Goal: Task Accomplishment & Management: Use online tool/utility

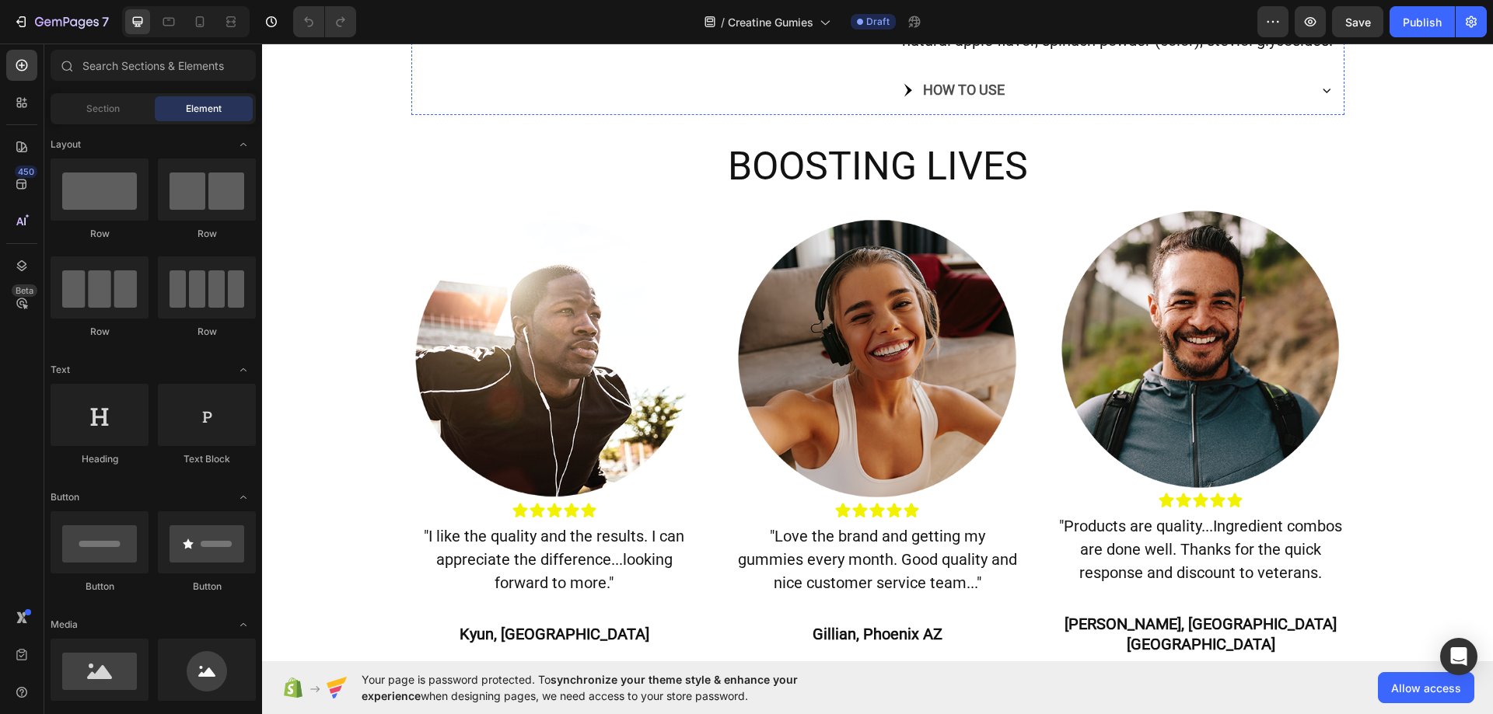
scroll to position [859, 0]
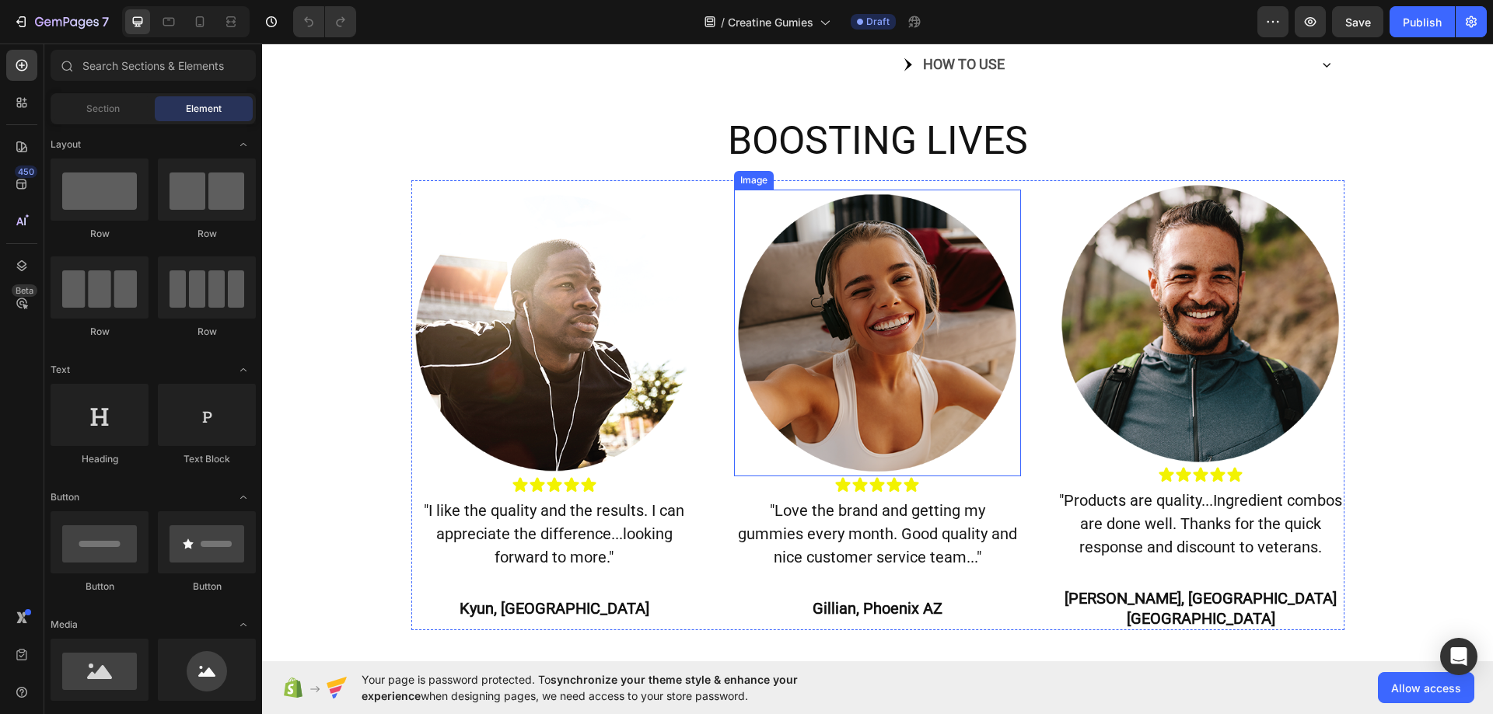
click at [839, 303] on img at bounding box center [877, 333] width 287 height 287
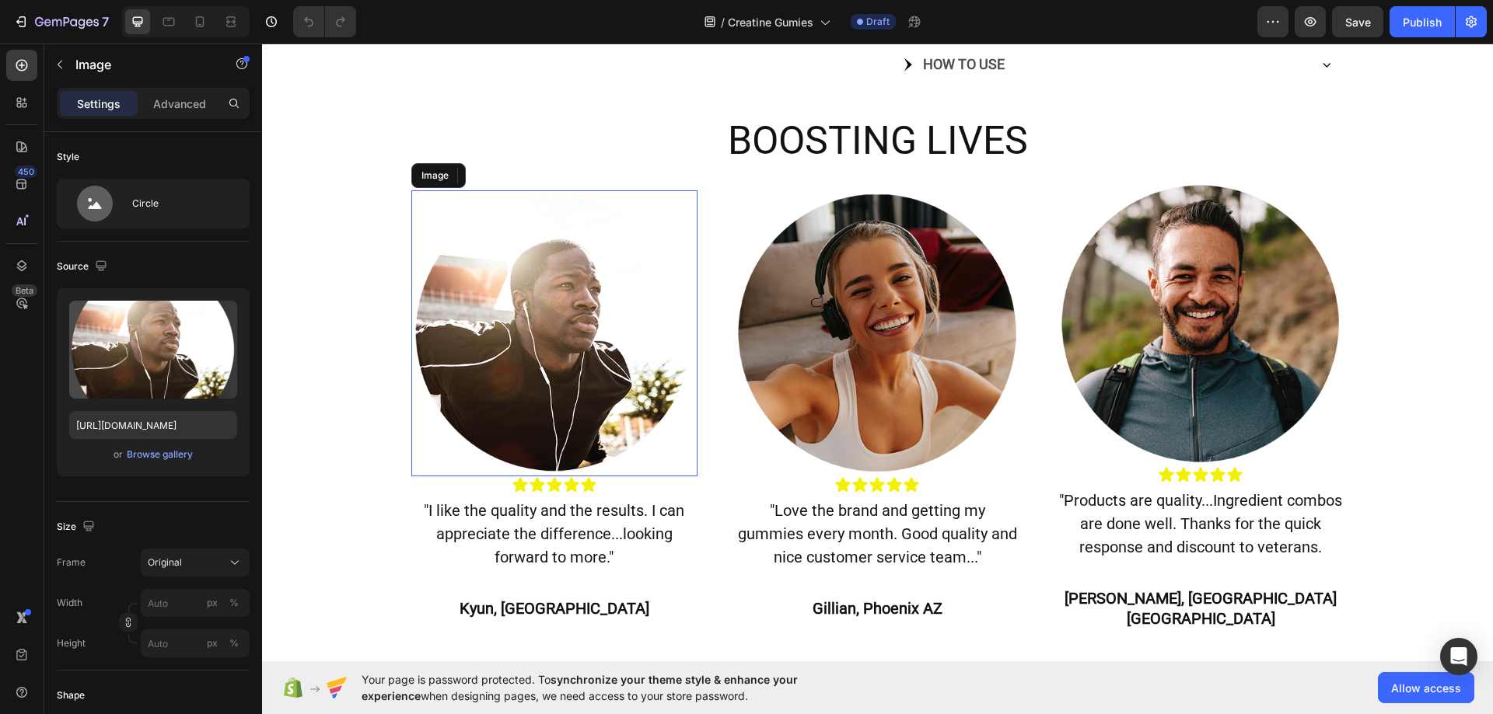
click at [627, 405] on img at bounding box center [554, 333] width 287 height 287
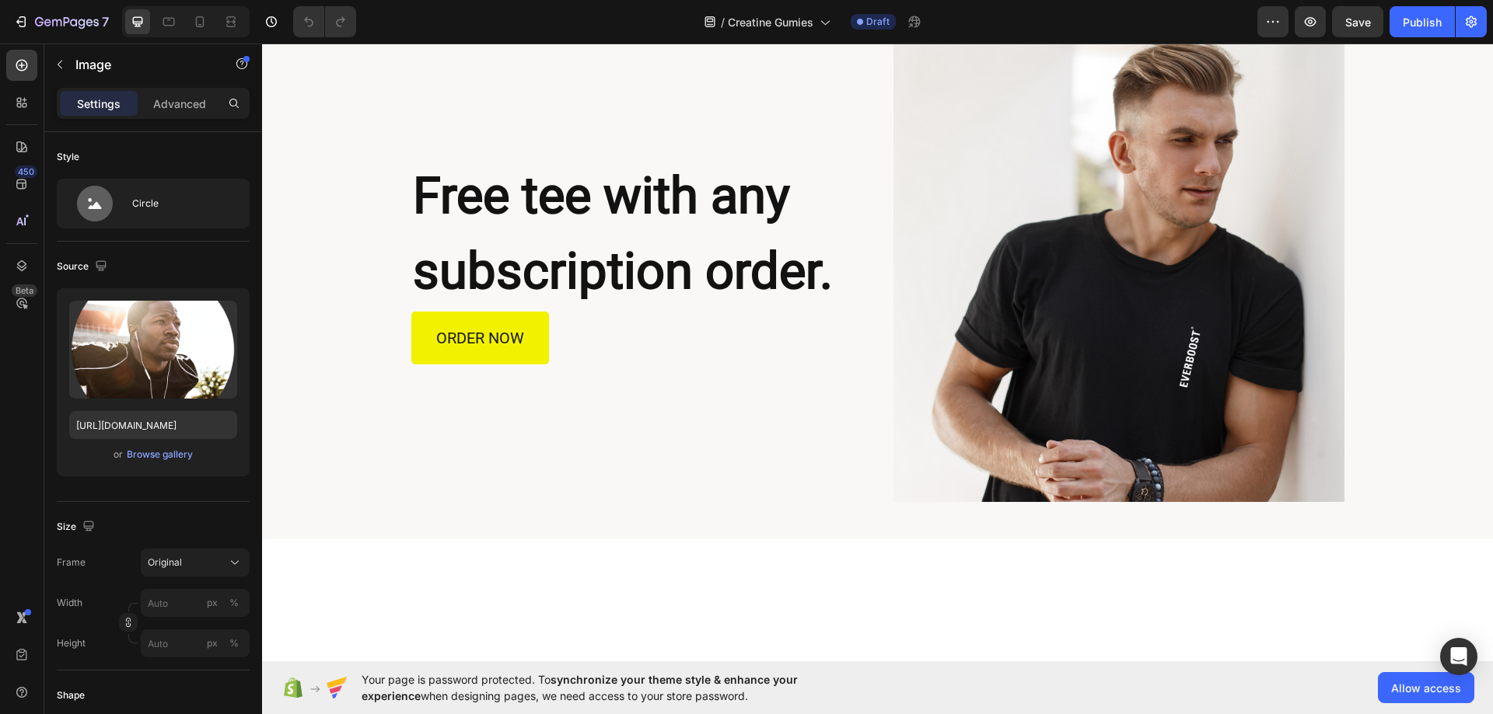
scroll to position [2233, 0]
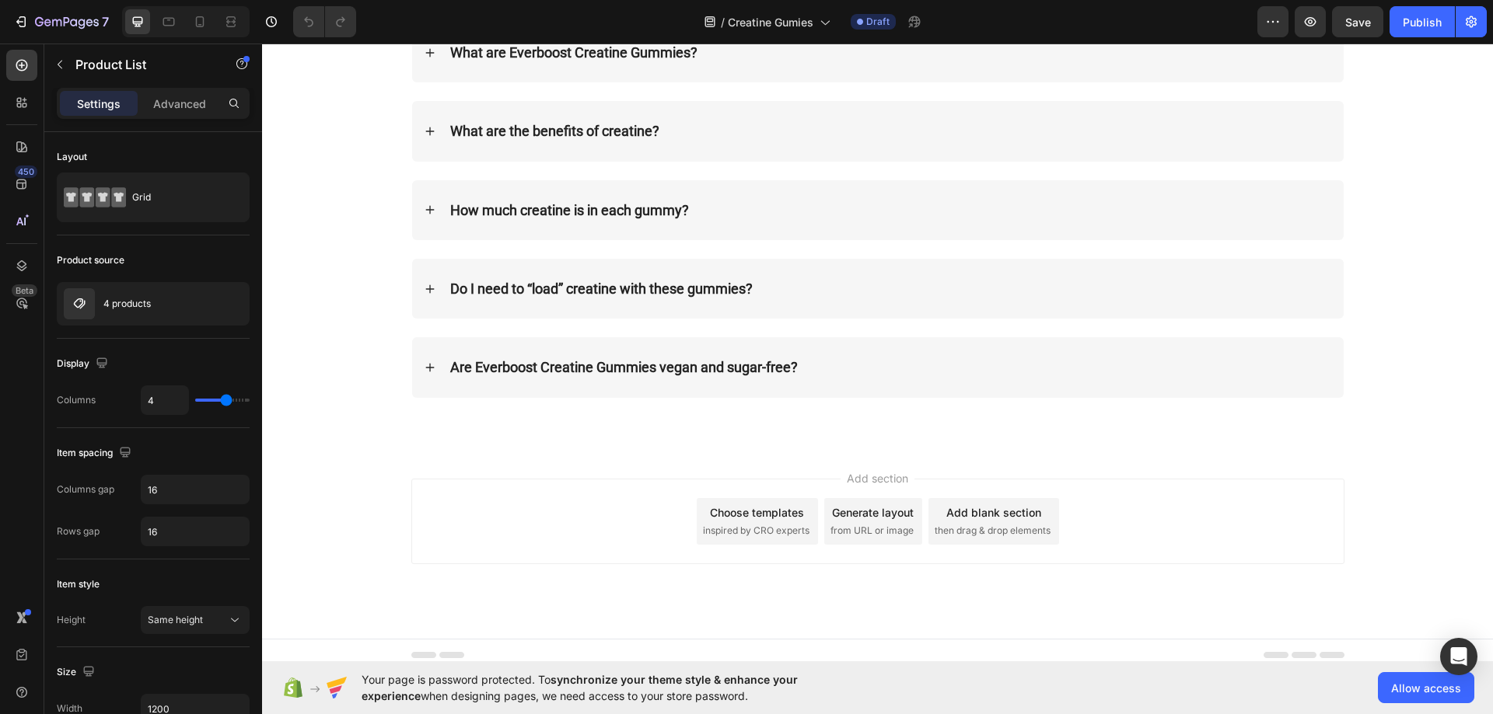
scroll to position [3467, 0]
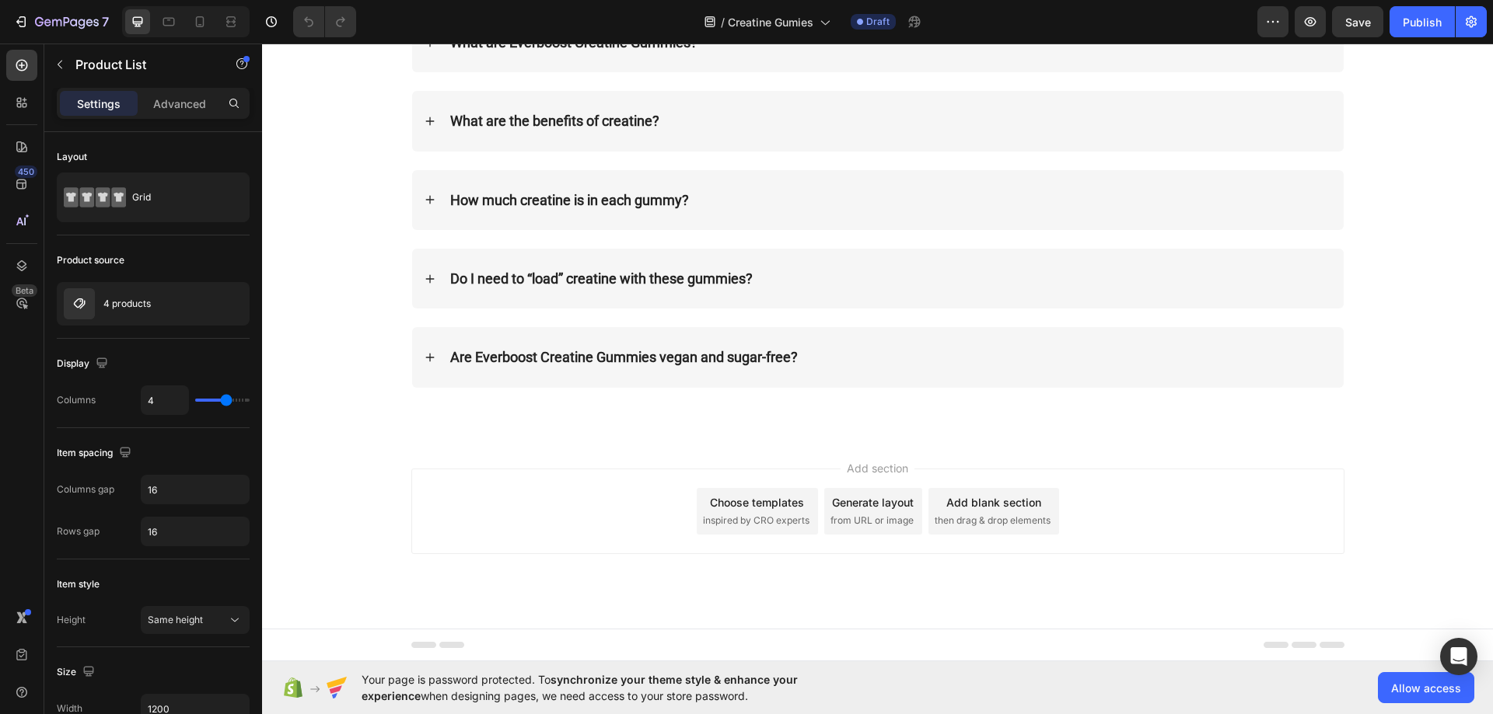
click at [662, 452] on div "Add section Choose templates inspired by CRO experts Generate layout from URL o…" at bounding box center [877, 533] width 1231 height 191
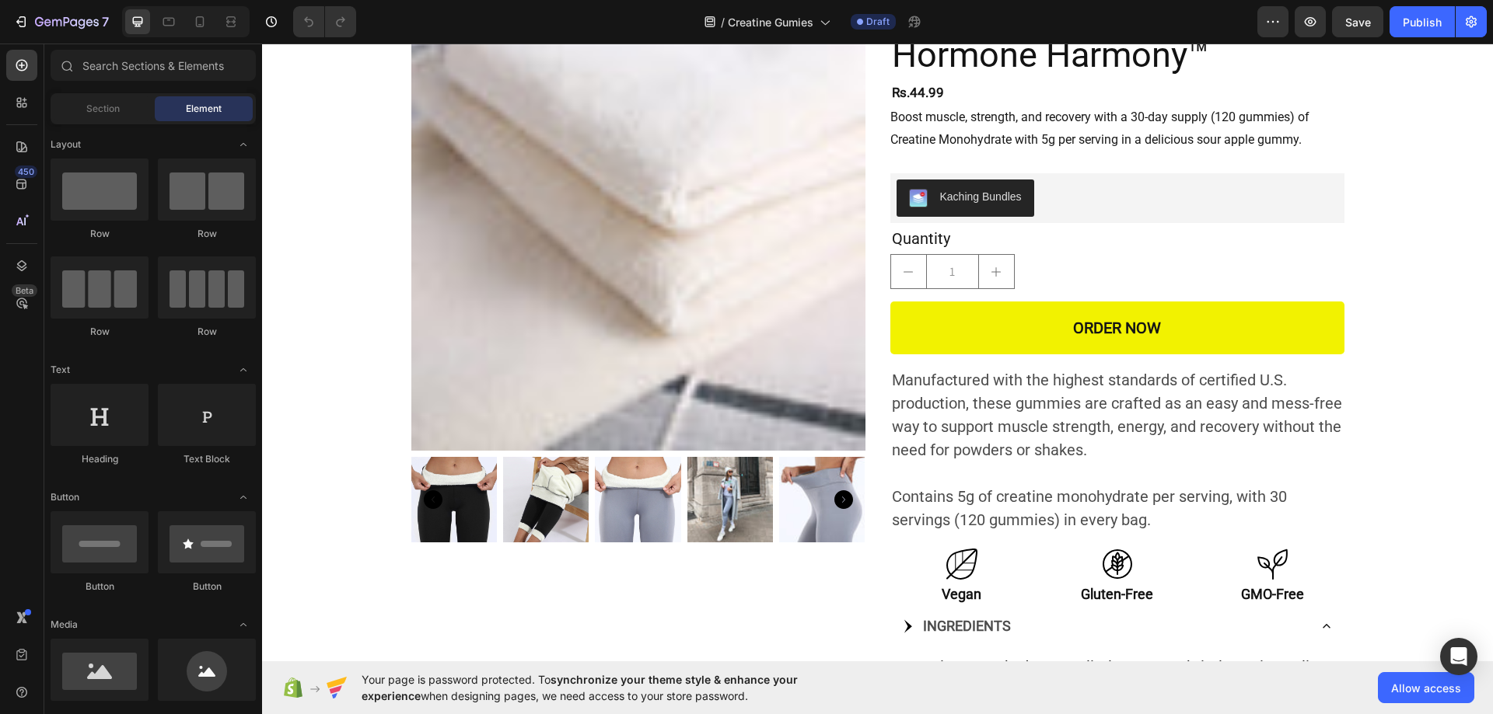
scroll to position [0, 0]
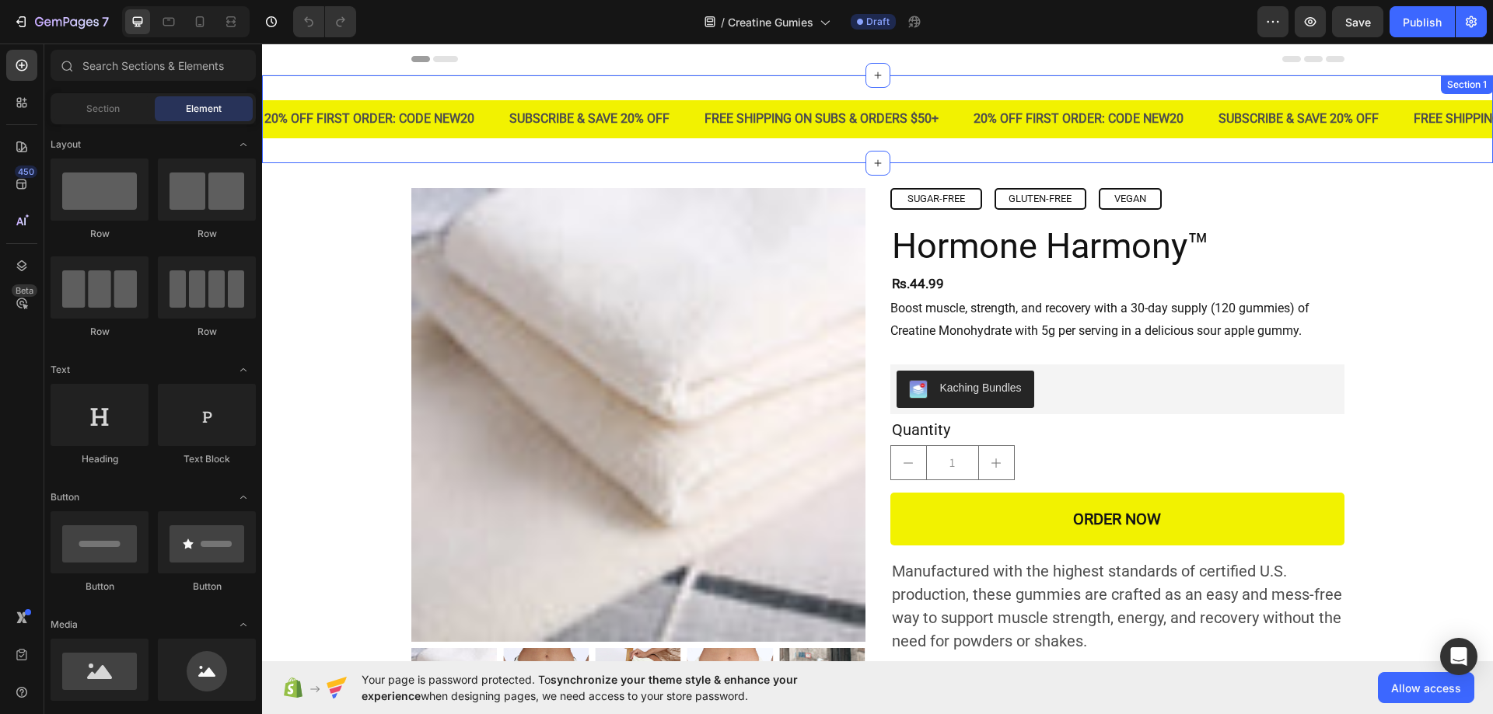
click at [898, 82] on div "20% OFF FIRST ORDER: CODE NEW20 Text Block SUBSCRIBE & SAVE 20% OFF Text Block …" at bounding box center [877, 119] width 1231 height 88
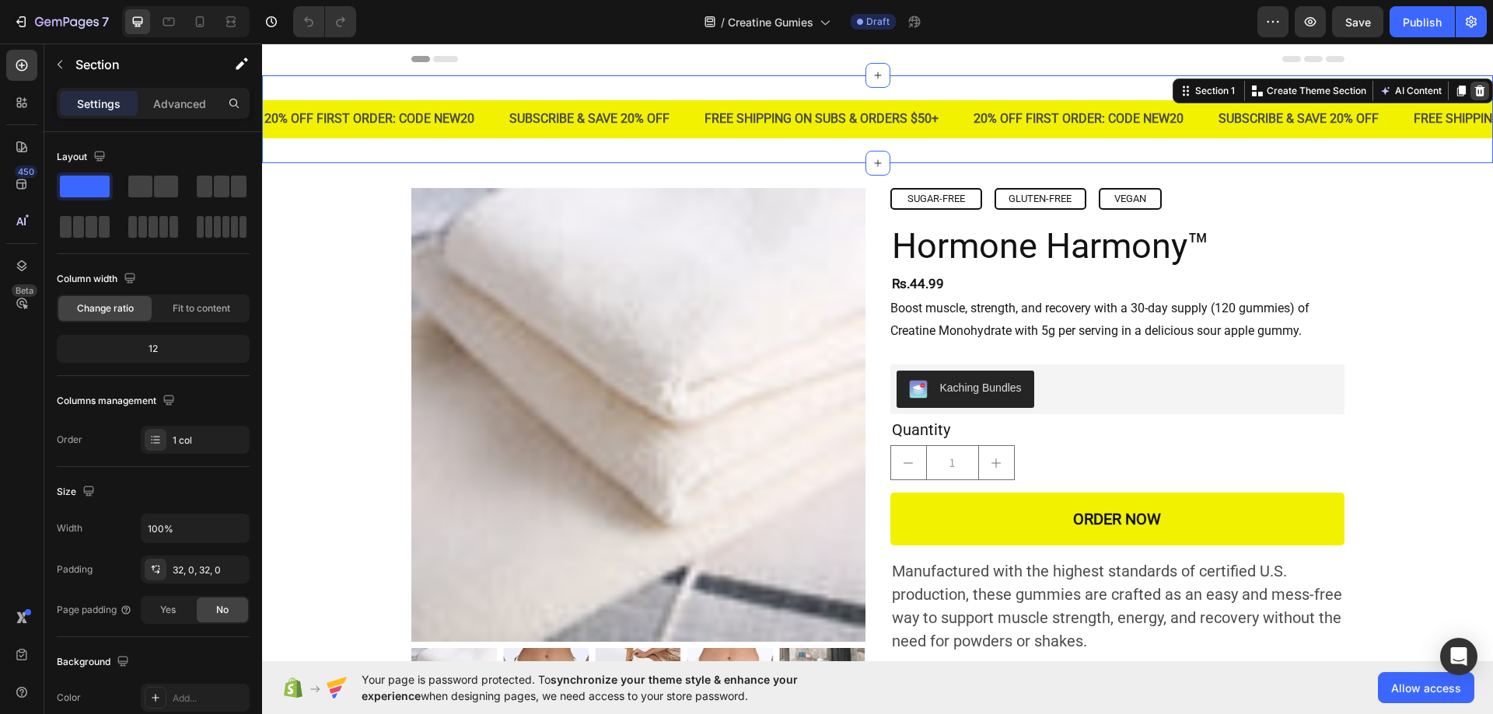
click at [1473, 90] on icon at bounding box center [1479, 91] width 12 height 12
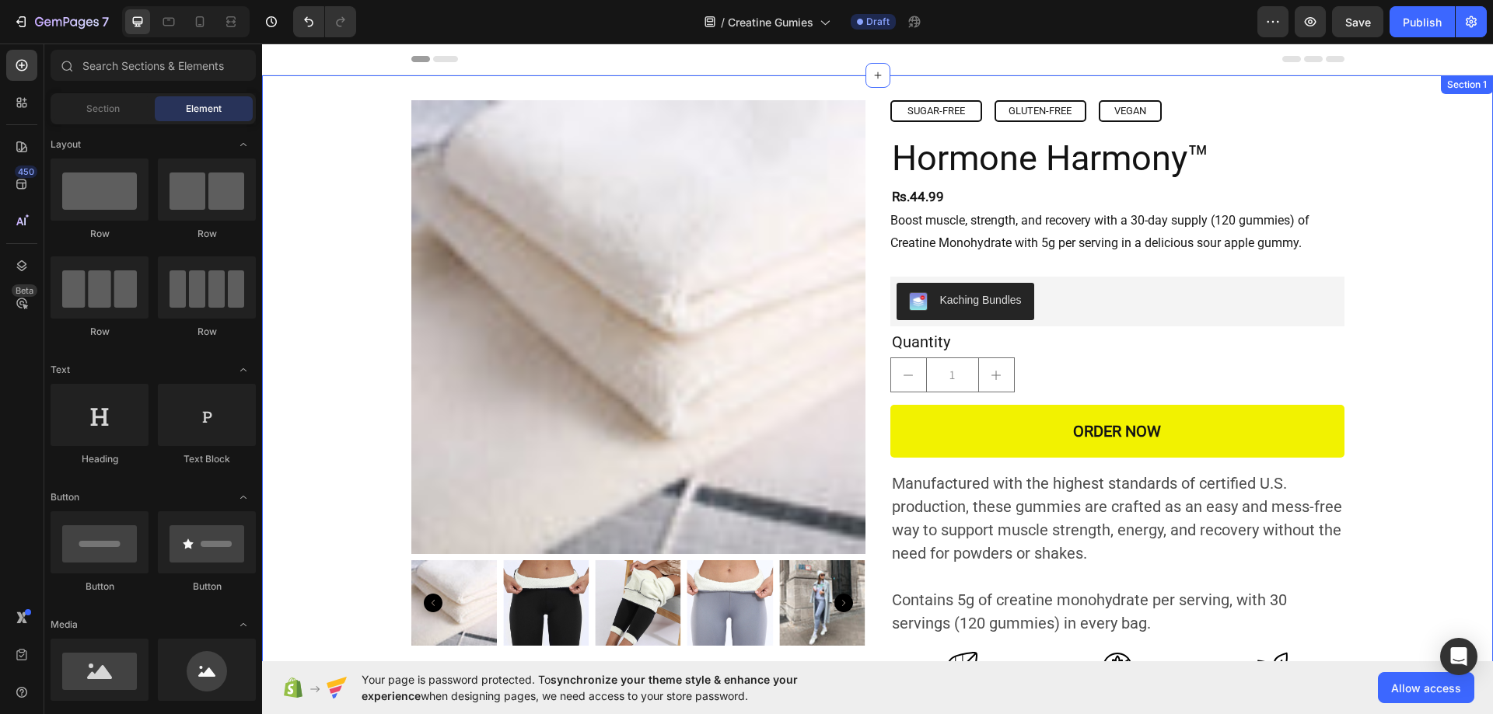
click at [1205, 100] on div "Product Images SUGAR-FREE Button GLUTEN-FREE Button VEGAN Button Row Hormone Ha…" at bounding box center [877, 495] width 1231 height 841
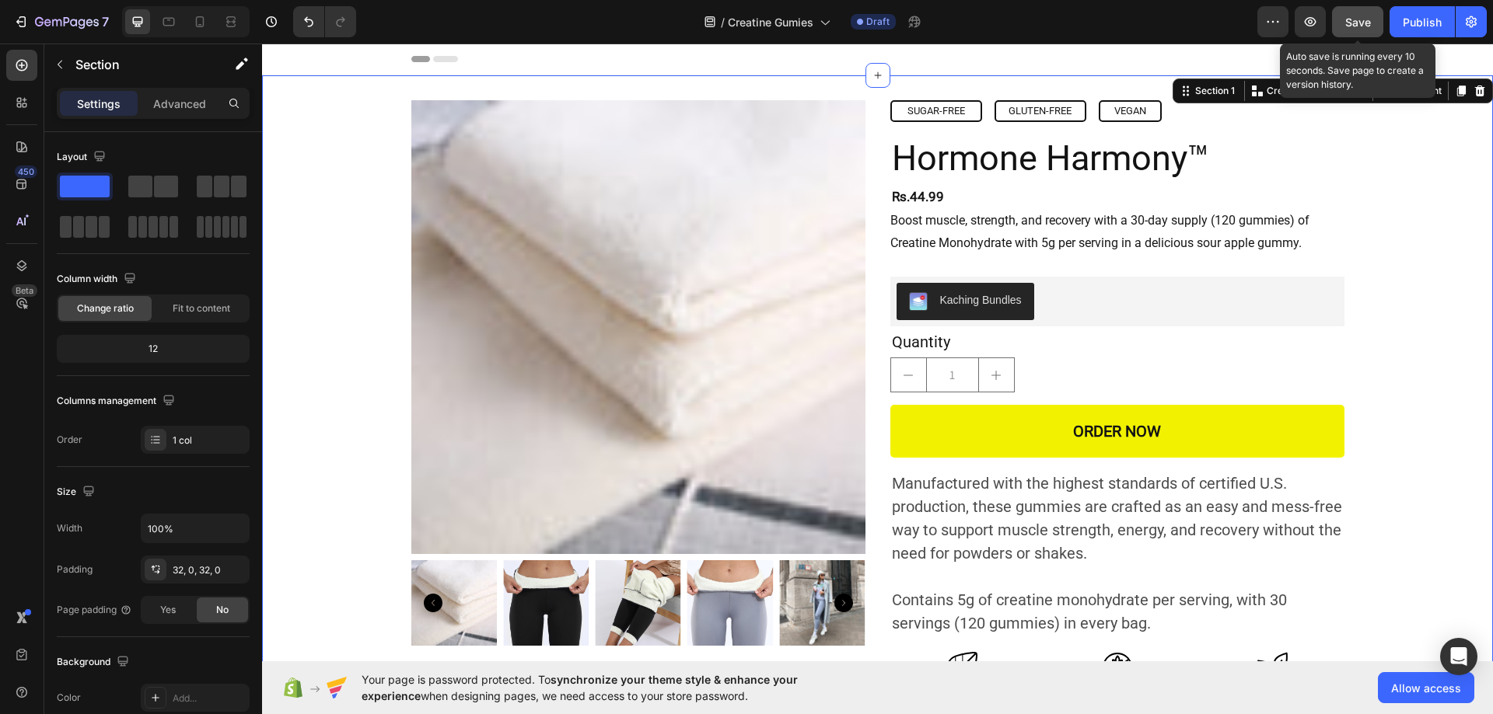
click at [1370, 23] on span "Save" at bounding box center [1358, 22] width 26 height 13
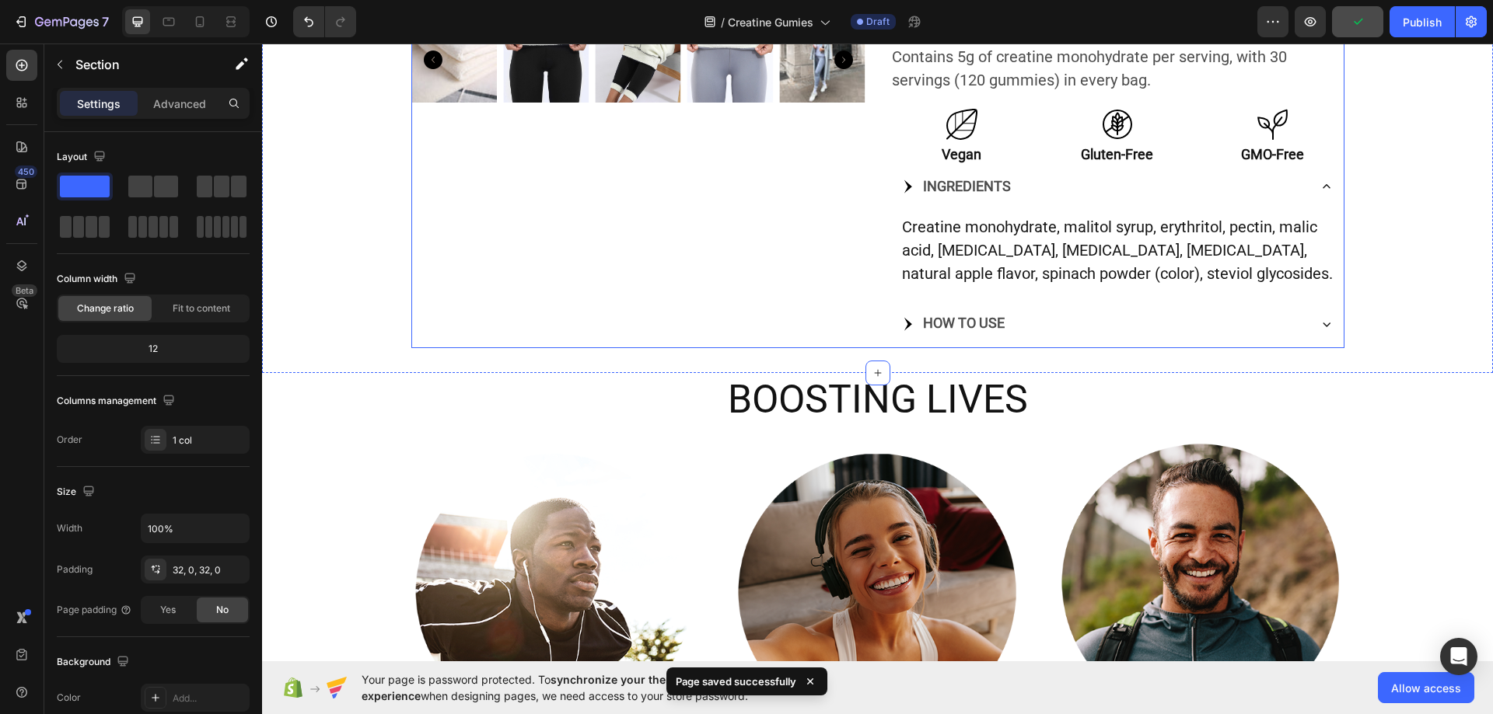
scroll to position [543, 0]
click at [903, 190] on icon at bounding box center [908, 188] width 16 height 16
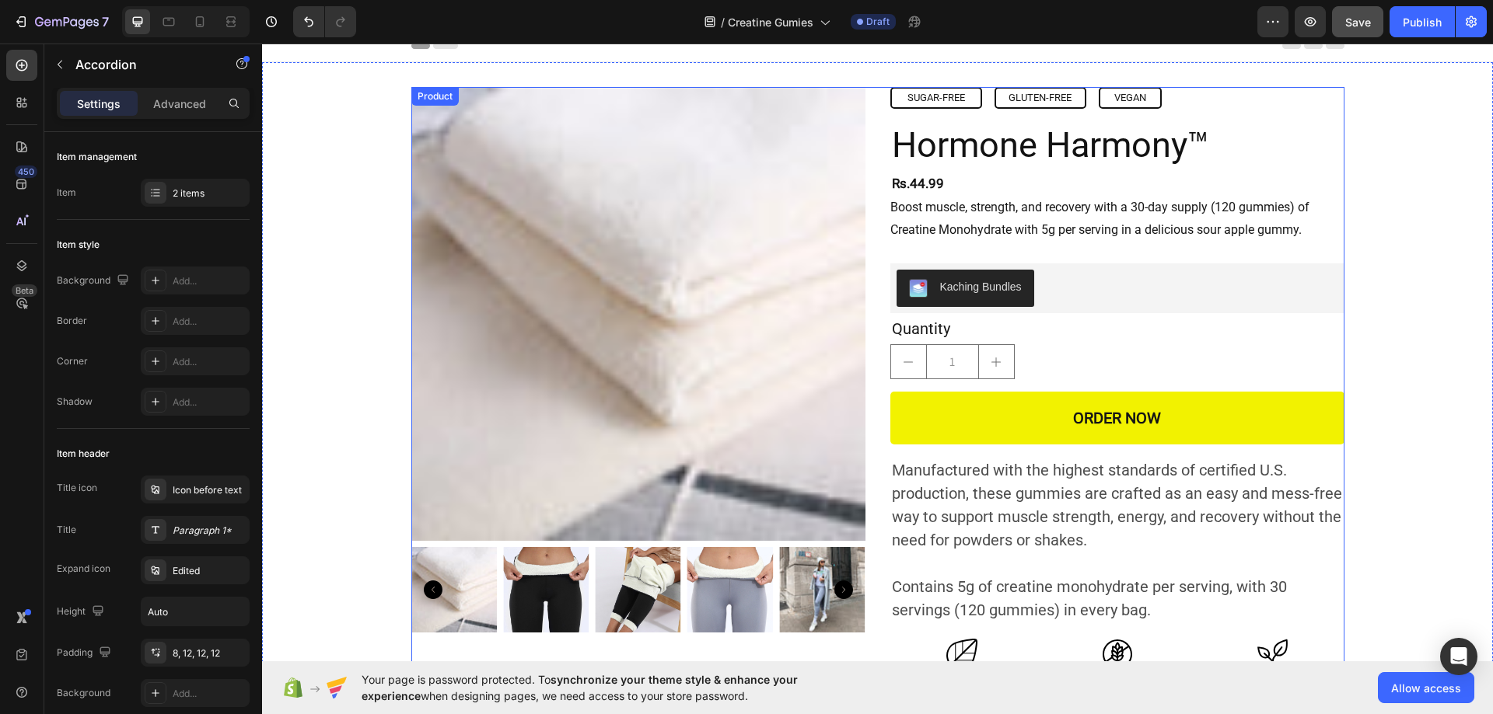
scroll to position [0, 0]
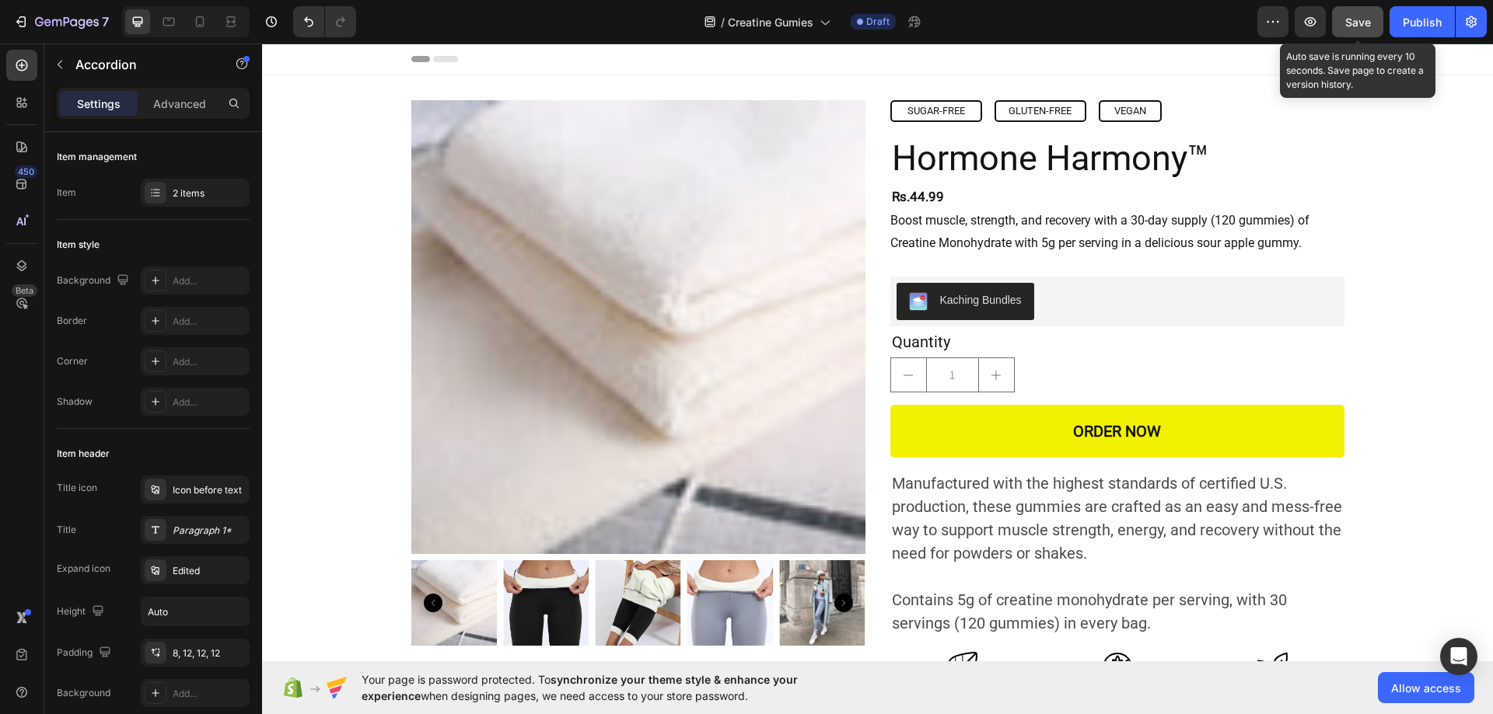
click at [1348, 18] on span "Save" at bounding box center [1358, 22] width 26 height 13
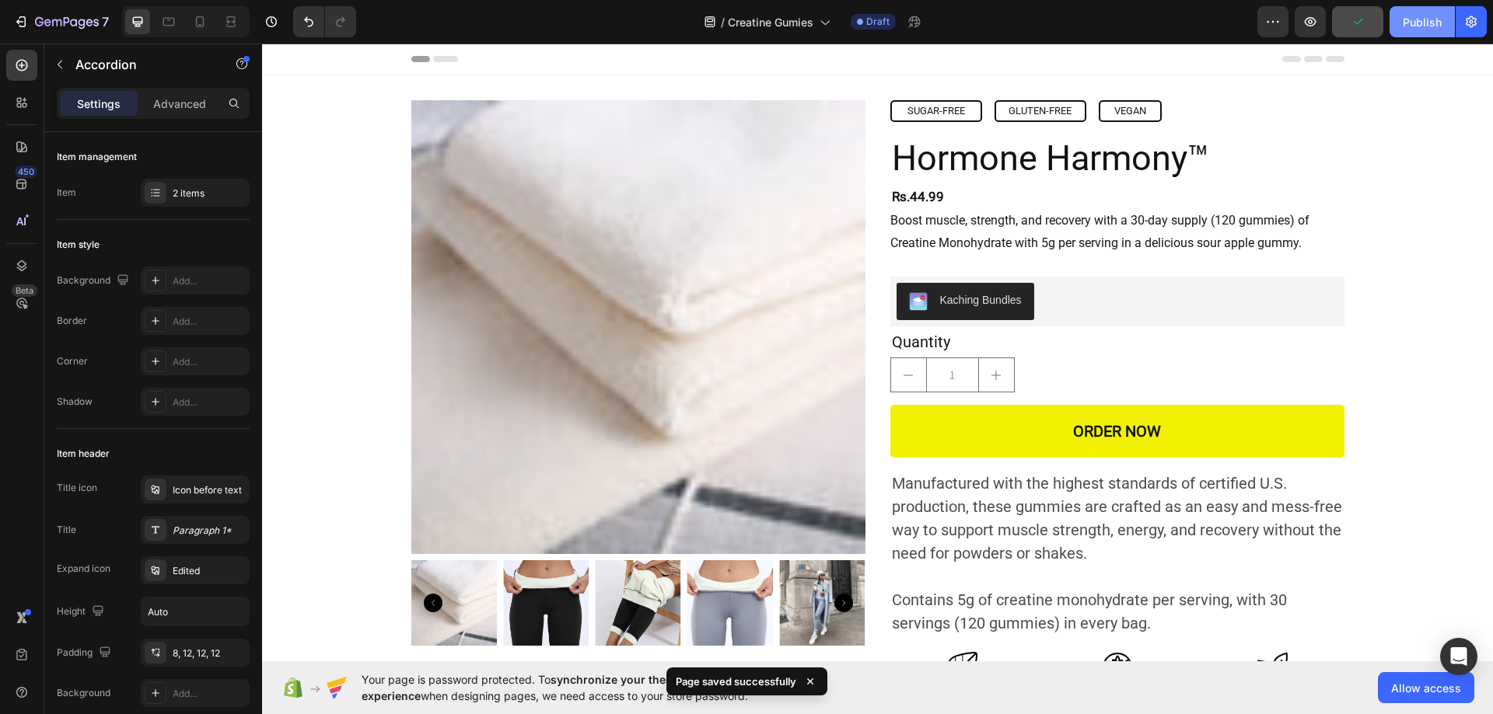
click at [1408, 18] on div "Publish" at bounding box center [1421, 22] width 39 height 16
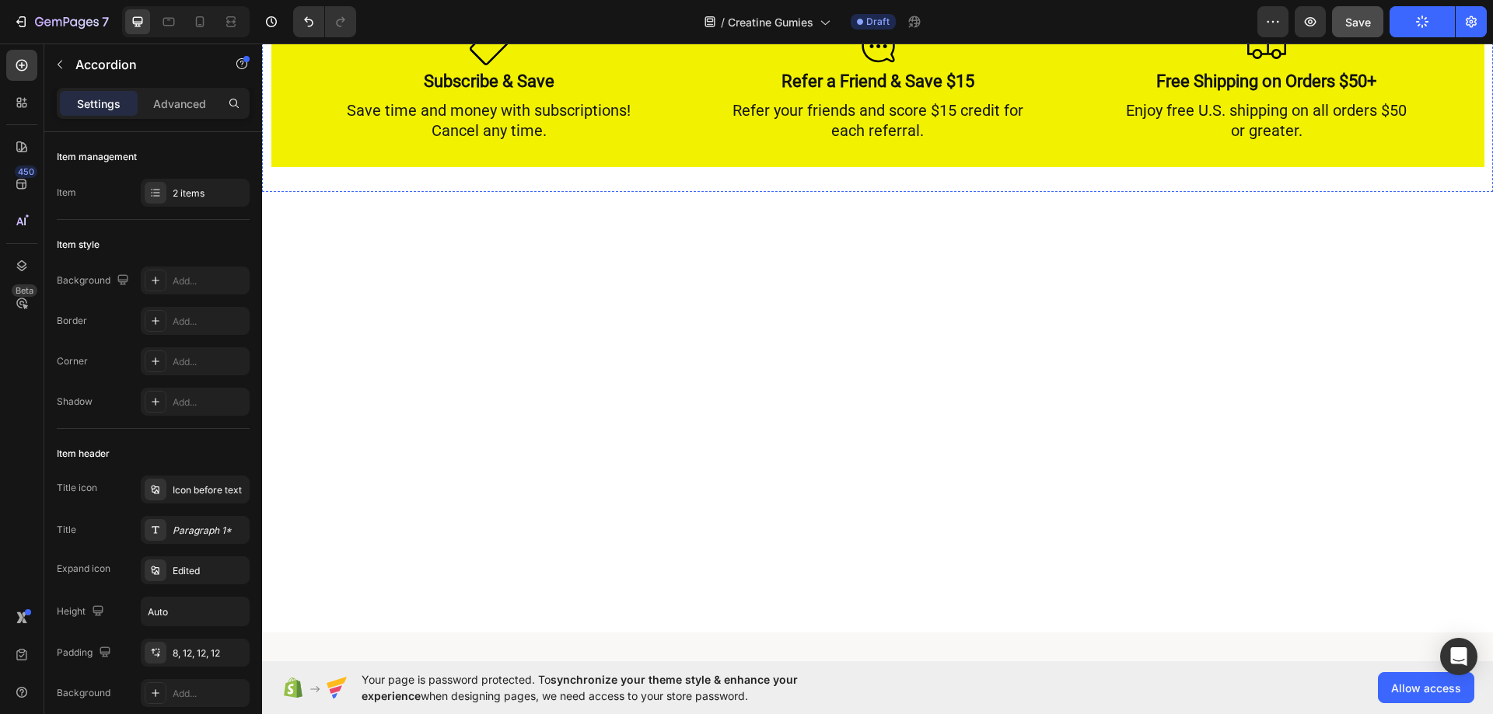
scroll to position [1574, 0]
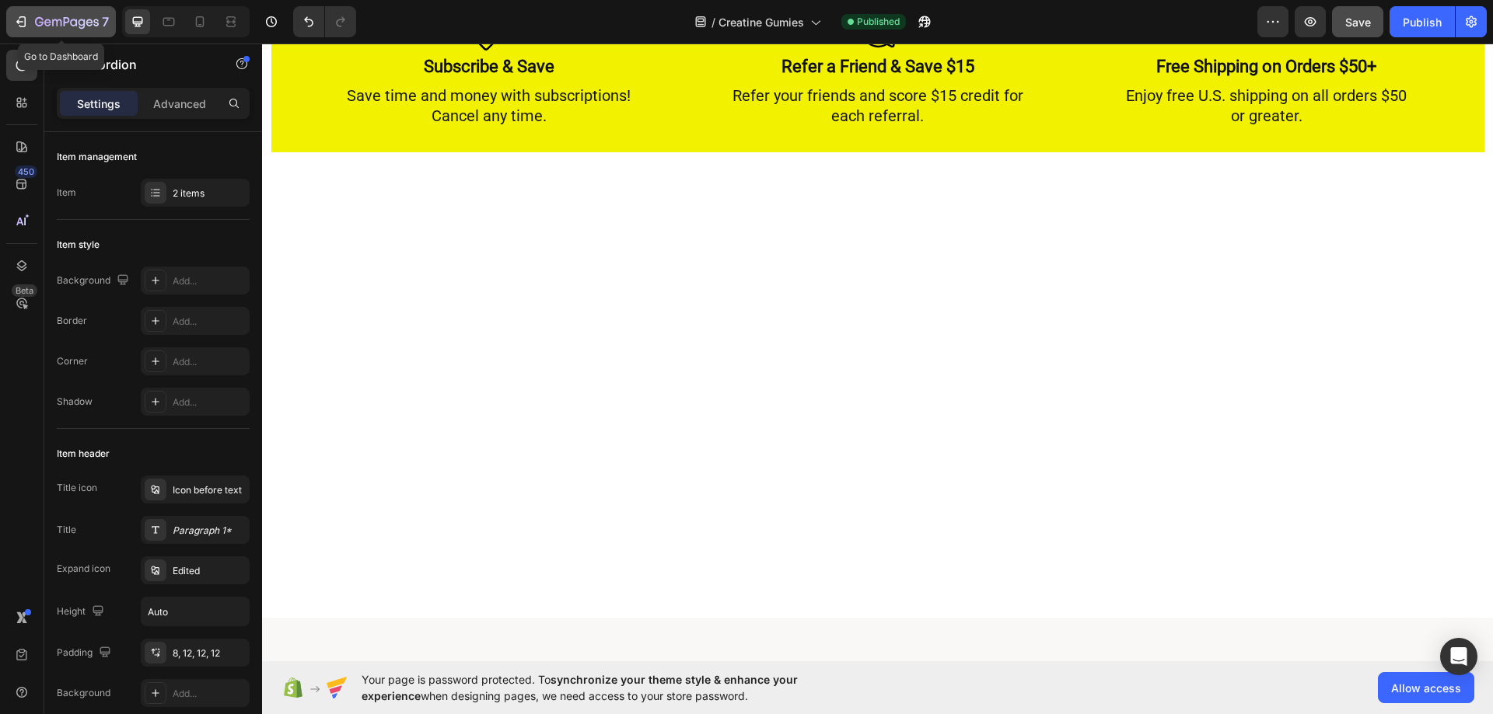
click at [15, 26] on icon "button" at bounding box center [21, 22] width 16 height 16
